Goal: Find specific page/section: Find specific page/section

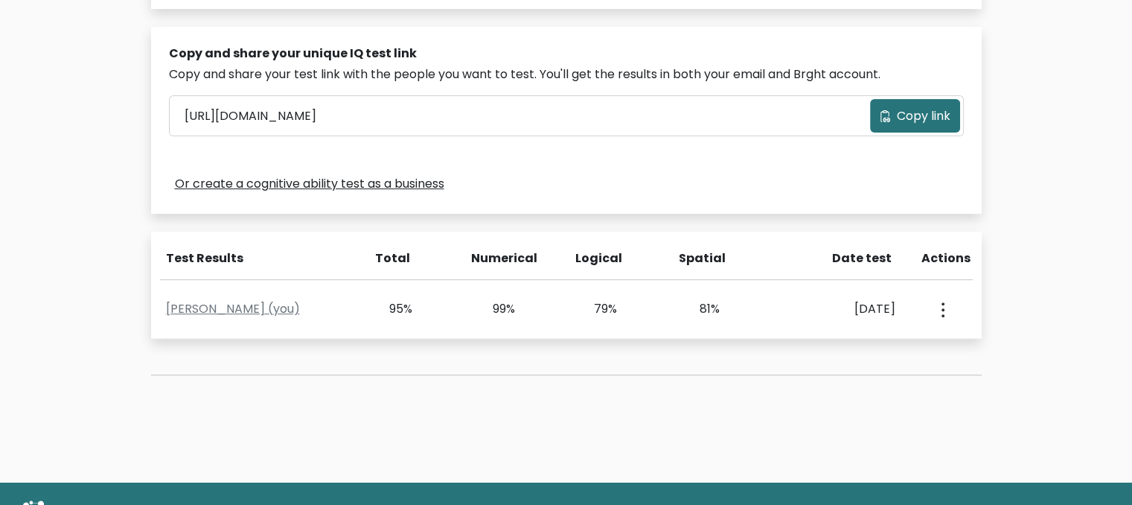
scroll to position [447, 0]
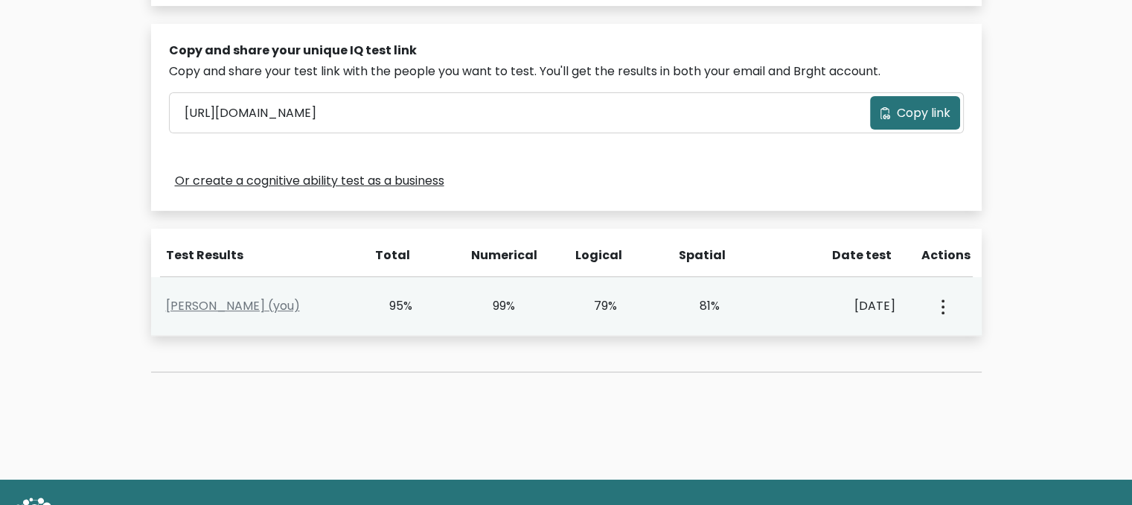
click at [593, 313] on div "79%" at bounding box center [596, 306] width 42 height 18
click at [940, 305] on button "button" at bounding box center [941, 306] width 12 height 46
click at [963, 342] on link "View Profile" at bounding box center [994, 349] width 118 height 24
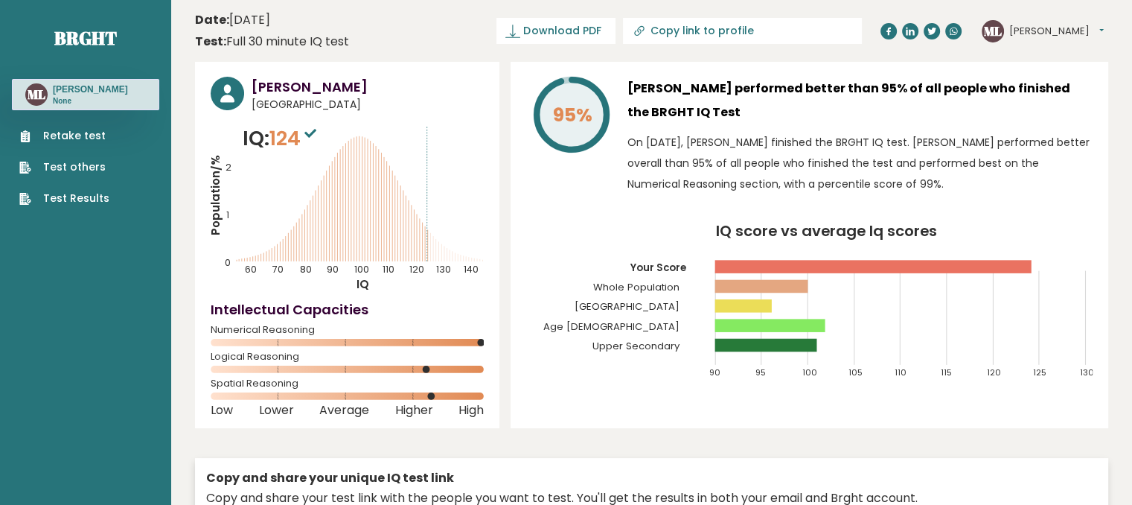
click at [825, 142] on p "On [DATE], [PERSON_NAME] finished the BRGHT IQ test. [PERSON_NAME] performed be…" at bounding box center [859, 163] width 465 height 63
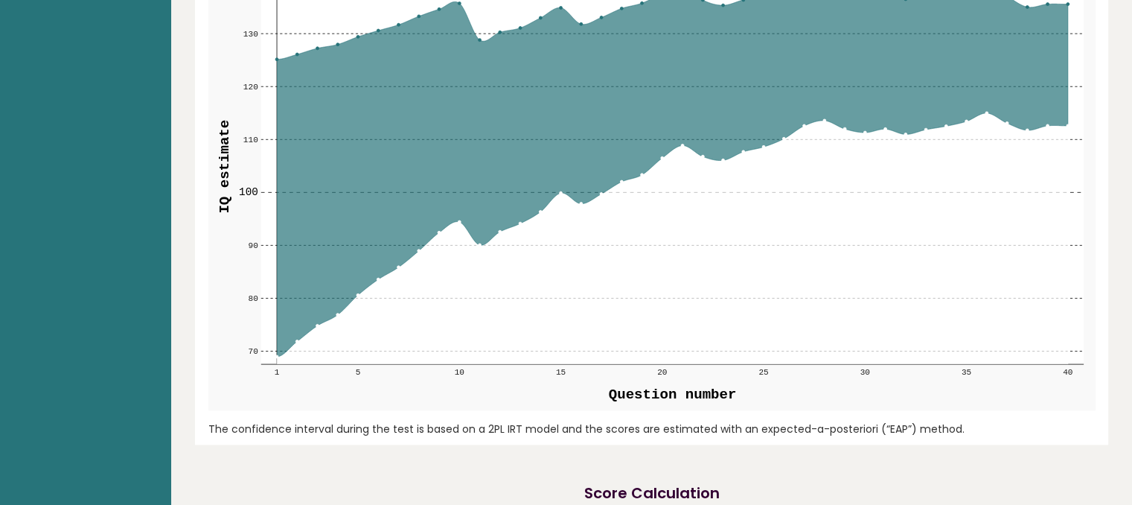
scroll to position [1816, 0]
